Goal: Task Accomplishment & Management: Complete application form

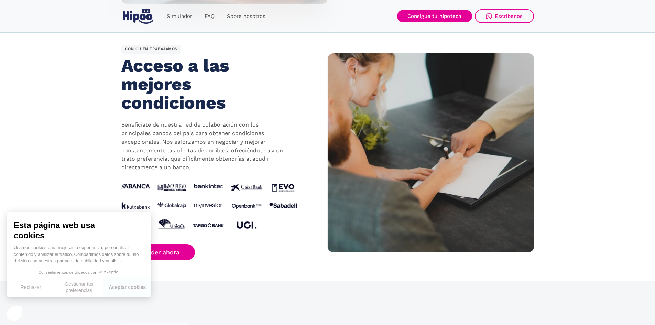
scroll to position [688, 0]
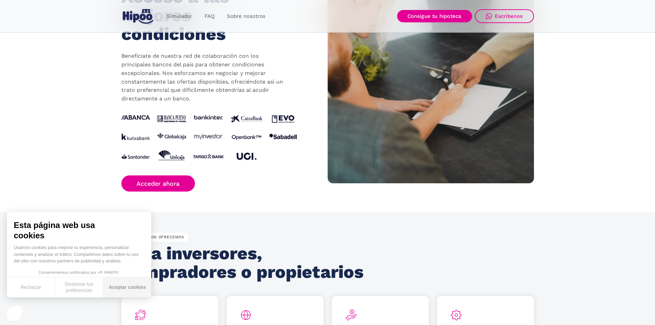
click at [119, 287] on button "Aceptar cookies" at bounding box center [127, 287] width 48 height 20
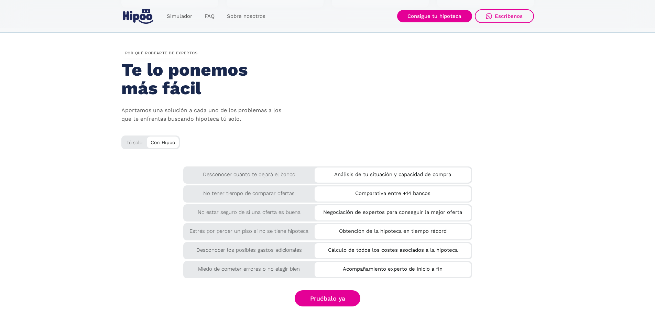
scroll to position [1100, 0]
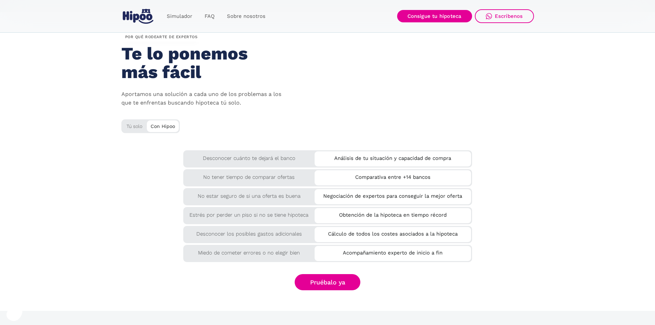
click at [161, 127] on div "Con Hipoo" at bounding box center [163, 125] width 32 height 10
click at [126, 125] on div "Tú solo" at bounding box center [150, 124] width 58 height 11
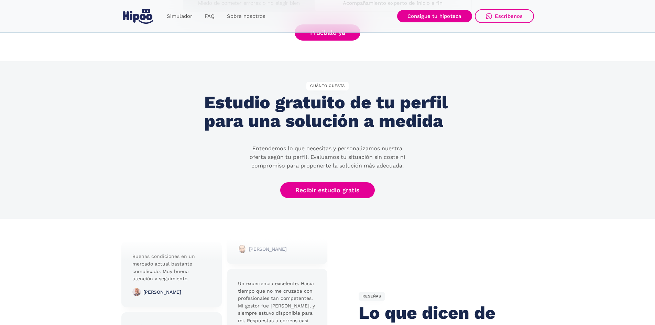
scroll to position [1341, 0]
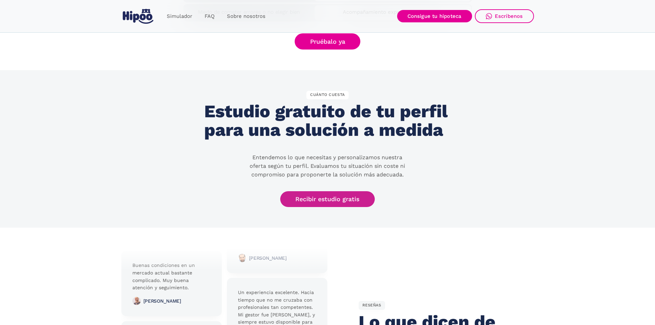
click at [330, 196] on link "Recibir estudio gratis" at bounding box center [327, 199] width 95 height 16
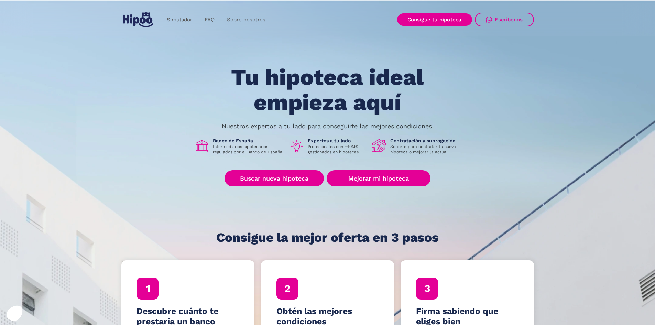
scroll to position [0, 0]
click at [266, 177] on link "Buscar nueva hipoteca" at bounding box center [274, 179] width 99 height 16
